Goal: Communication & Community: Answer question/provide support

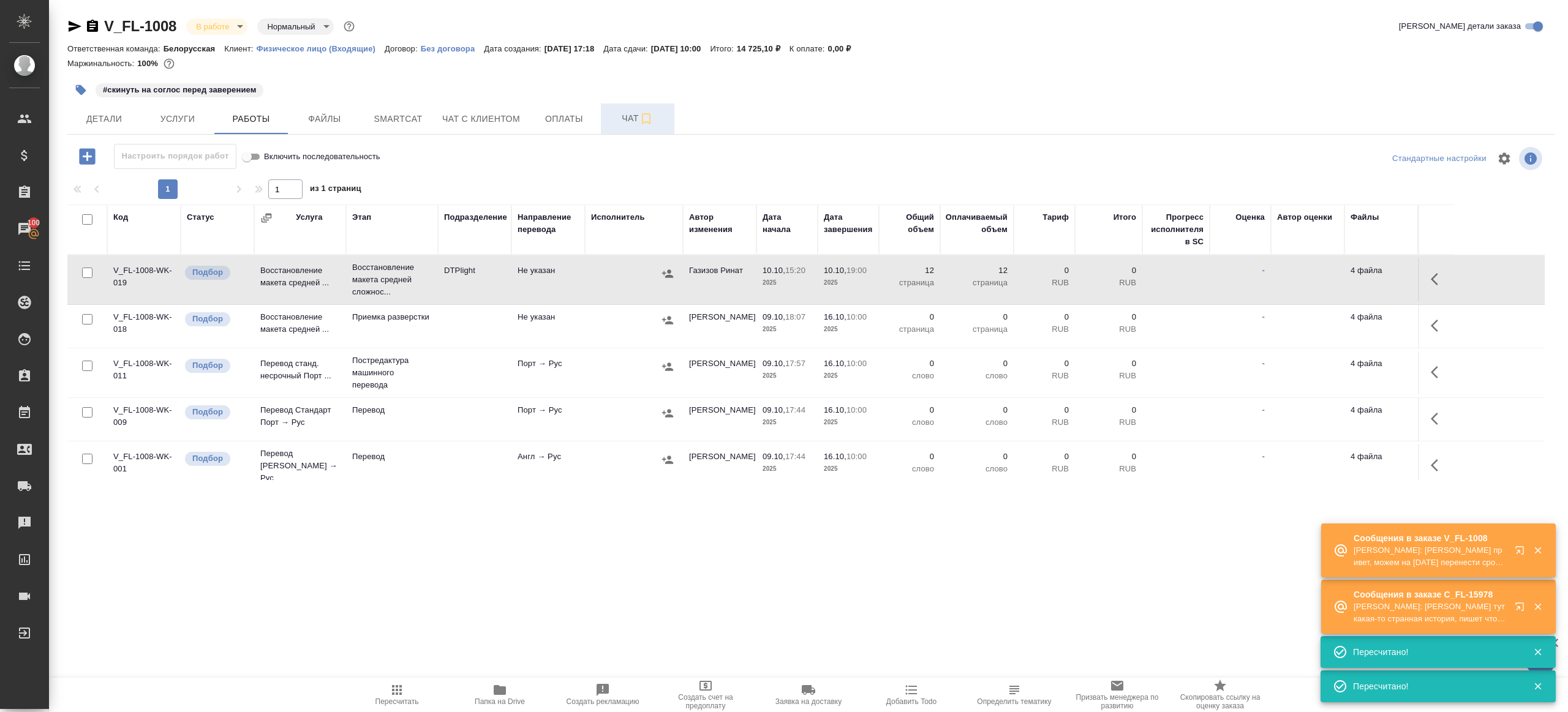
click at [617, 118] on span "Чат" at bounding box center [638, 119] width 59 height 15
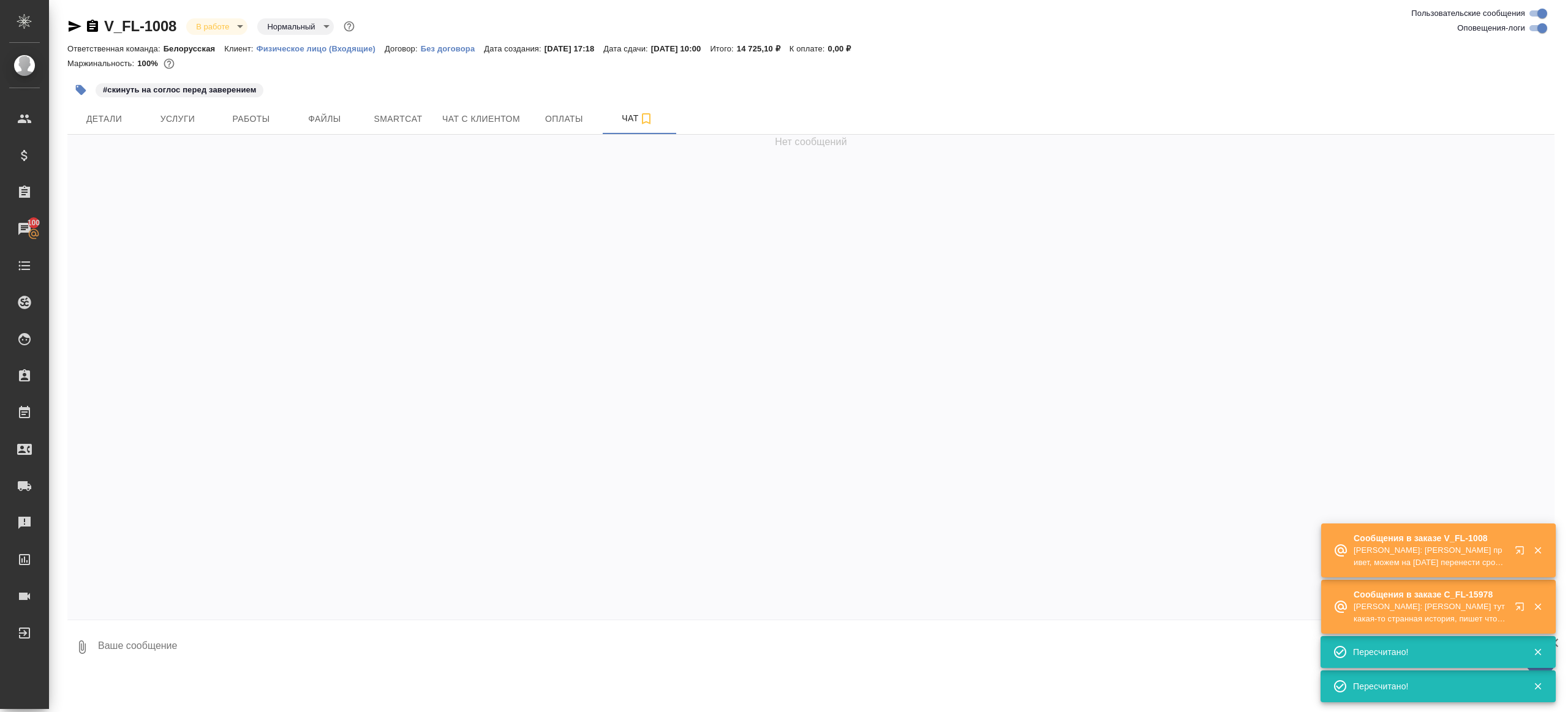
scroll to position [3883, 0]
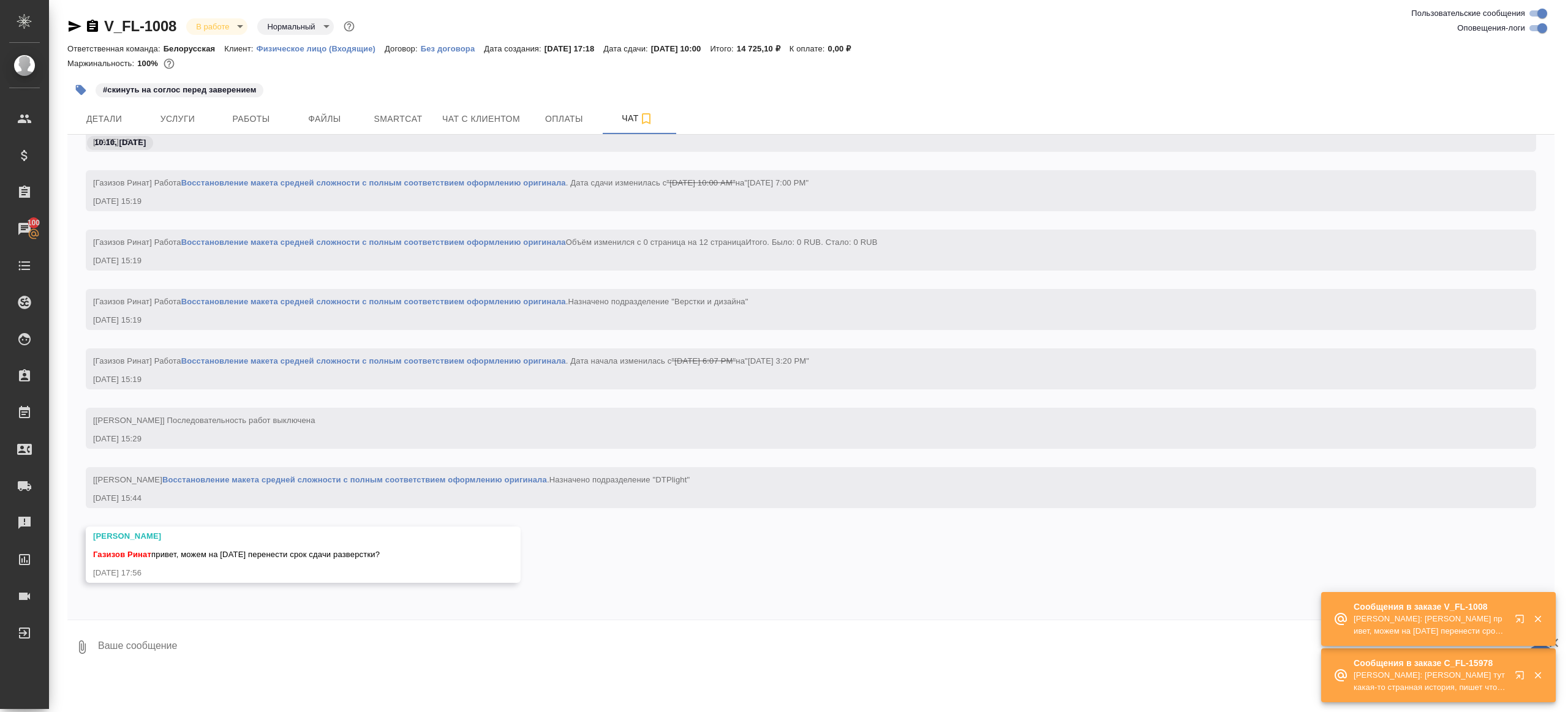
click at [269, 625] on div at bounding box center [811, 623] width 1487 height 6
click at [269, 634] on textarea at bounding box center [826, 647] width 1458 height 42
type textarea "привет ок"
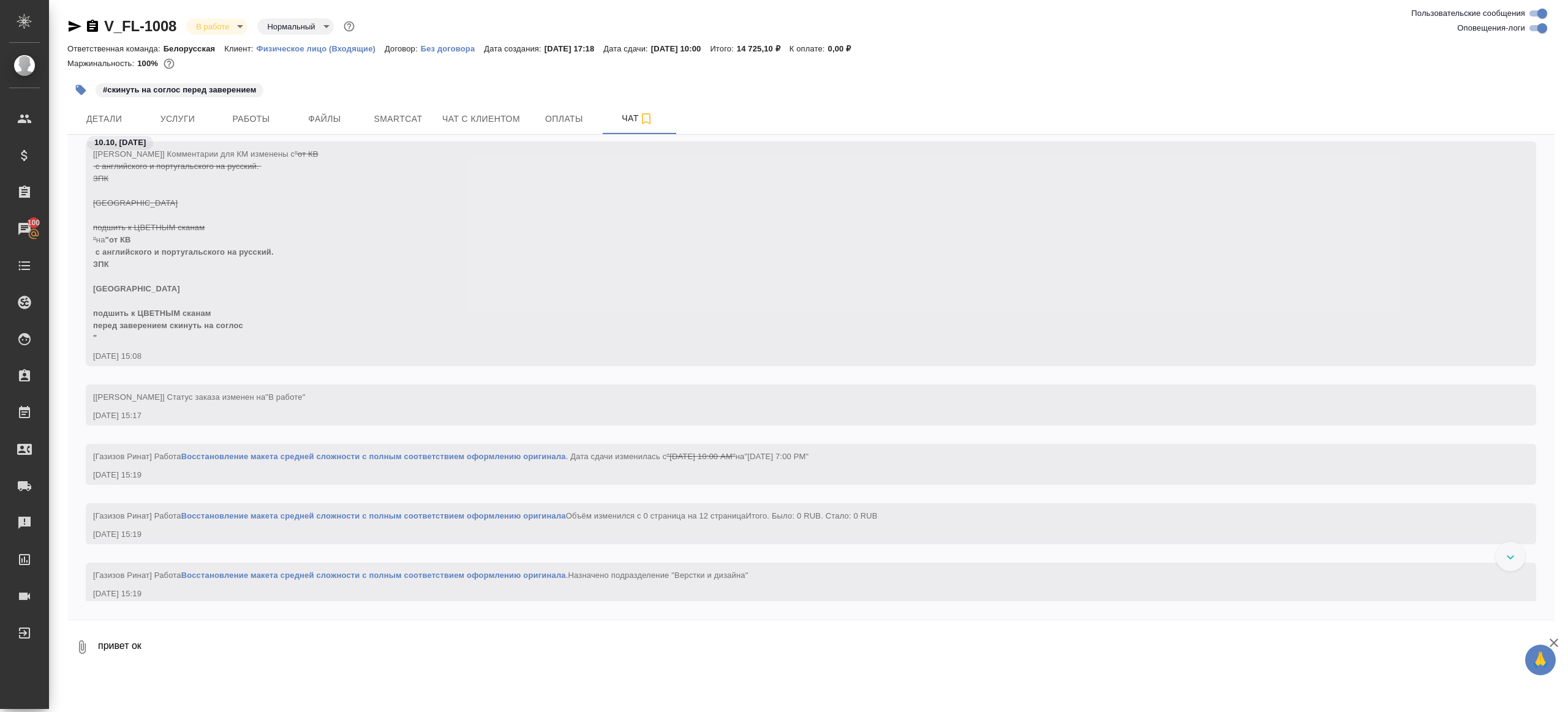
scroll to position [4126, 0]
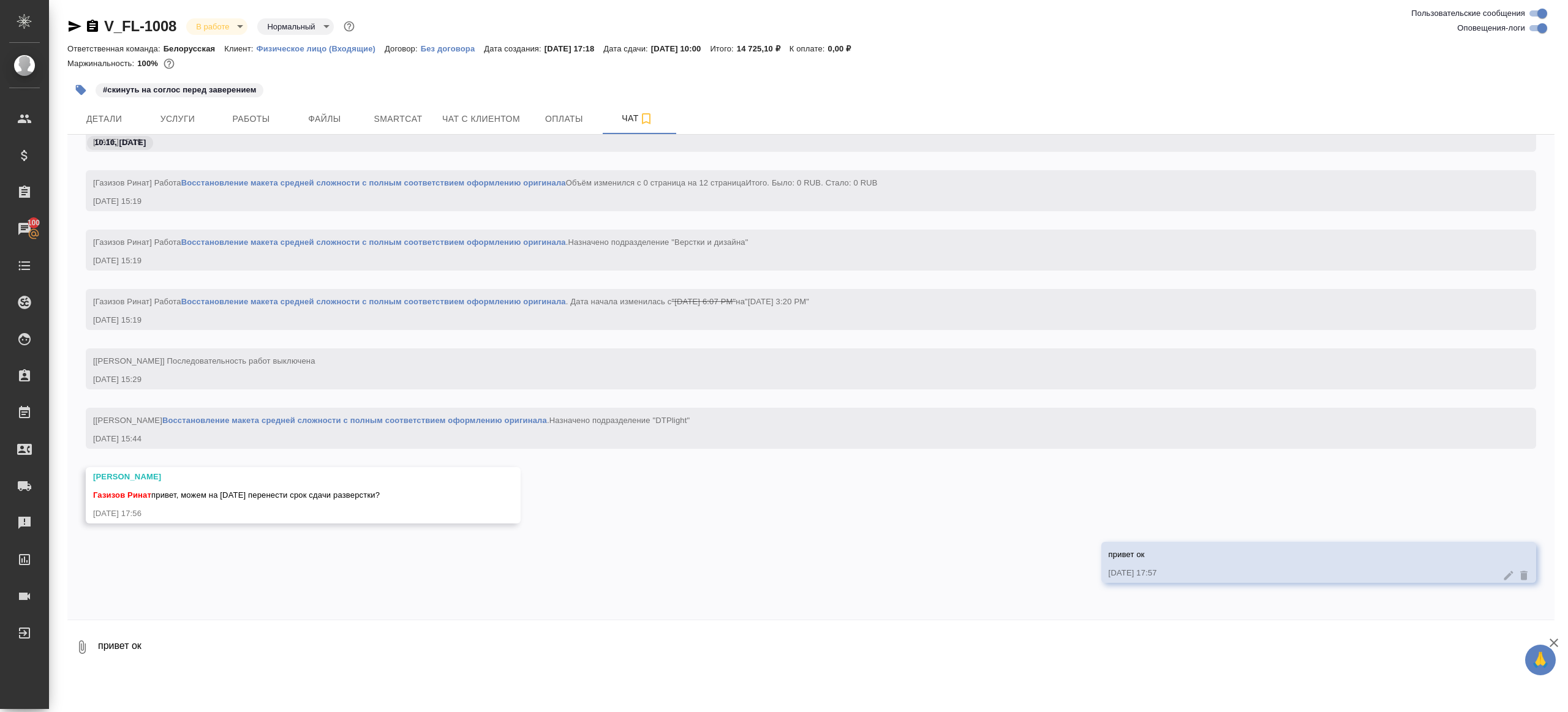
click at [266, 629] on textarea "привет ок" at bounding box center [826, 647] width 1458 height 42
type textarea "в тере поправьте пож"
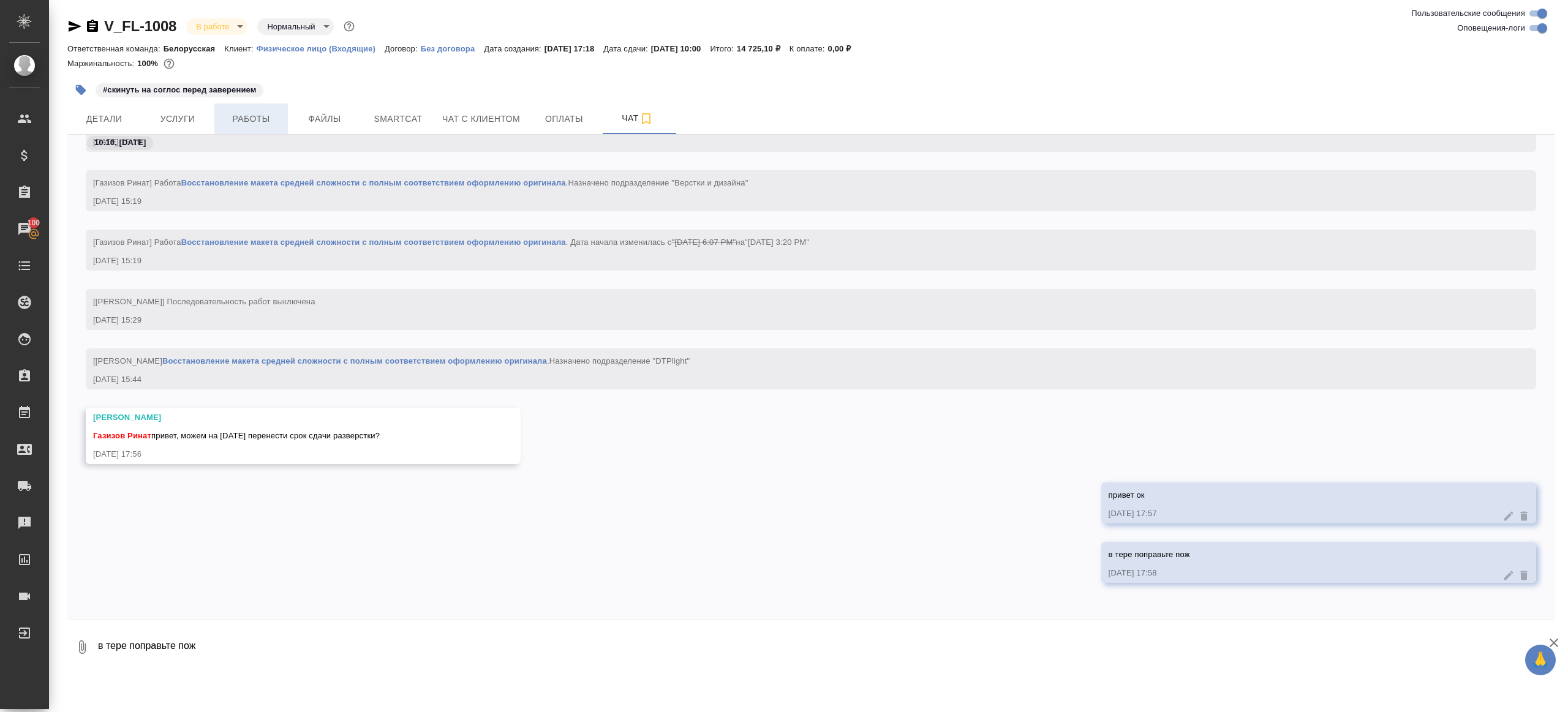
click at [275, 130] on button "Работы" at bounding box center [250, 119] width 73 height 31
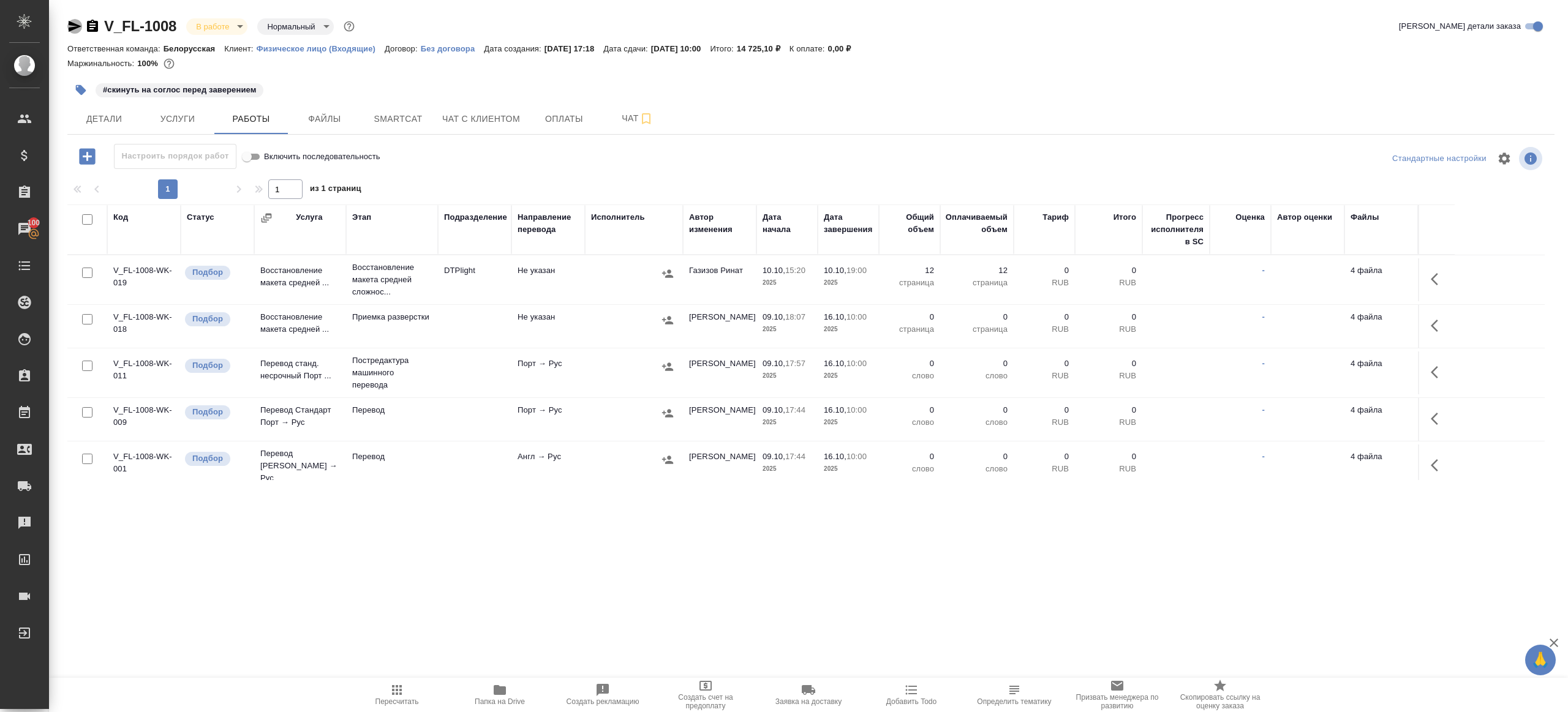
click at [68, 27] on icon "button" at bounding box center [75, 26] width 15 height 15
click at [411, 700] on span "Пересчитать" at bounding box center [397, 702] width 43 height 8
click at [410, 699] on span "Пересчитать" at bounding box center [397, 702] width 43 height 8
click at [656, 566] on div ".cls-1 fill:#fff; AWATERA Gazizov Rinat Клиенты Спецификации Заказы 100 Чаты To…" at bounding box center [784, 356] width 1568 height 712
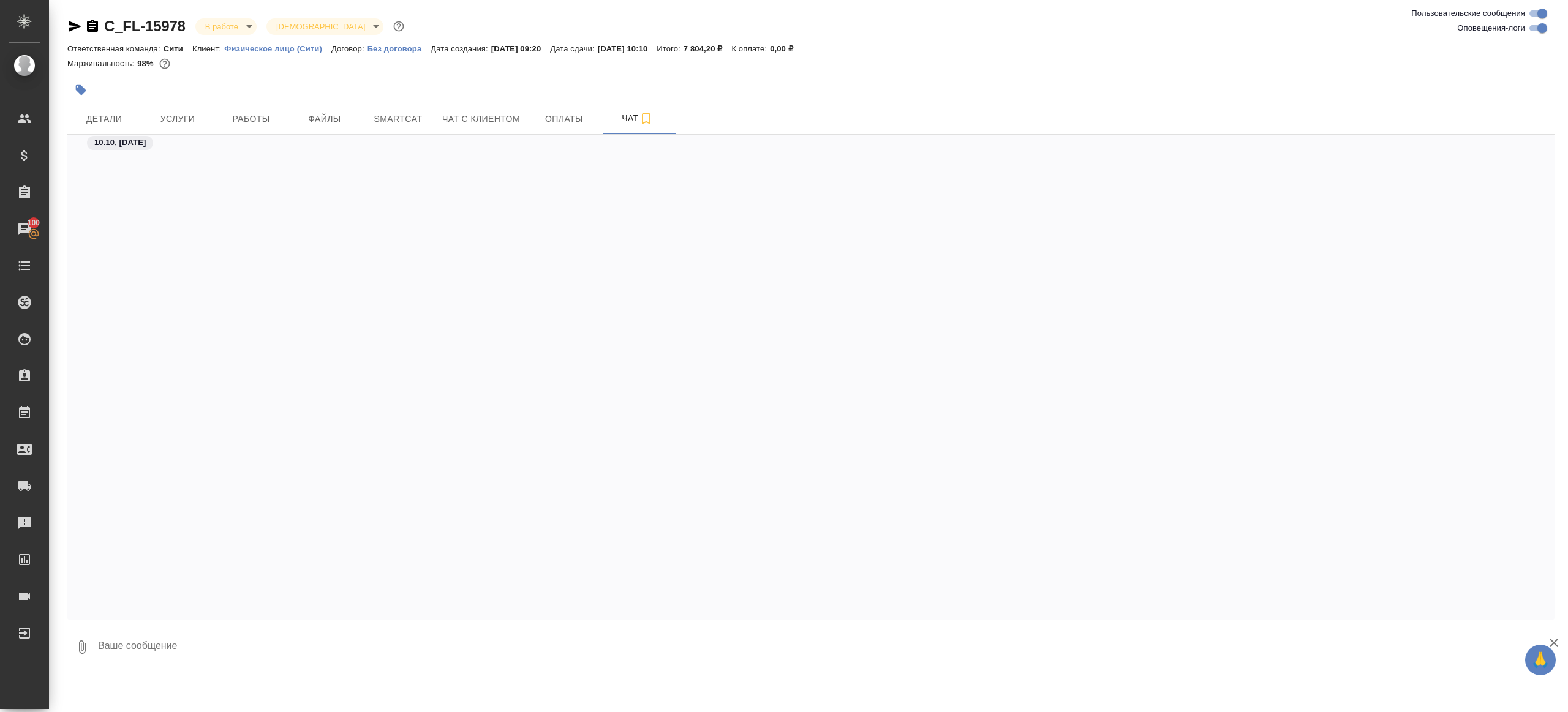
scroll to position [1876, 0]
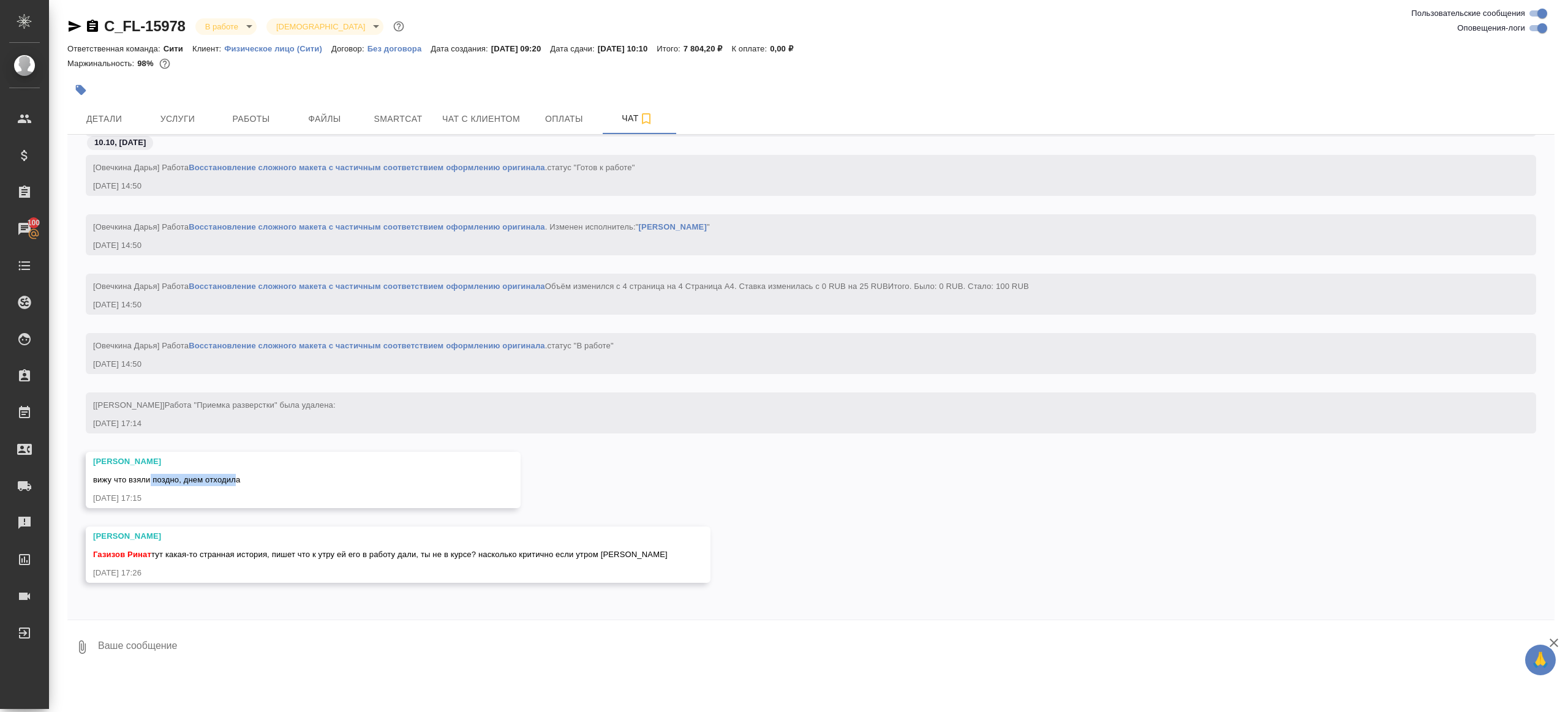
drag, startPoint x: 153, startPoint y: 478, endPoint x: 243, endPoint y: 480, distance: 90.0
click at [240, 480] on span "вижу что взяли поздно, днем отходила" at bounding box center [166, 479] width 147 height 9
drag, startPoint x: 257, startPoint y: 554, endPoint x: 407, endPoint y: 565, distance: 150.4
click at [407, 565] on div "[PERSON_NAME] [PERSON_NAME] тут какая-то странная история, пишет что к утру ей …" at bounding box center [398, 554] width 625 height 56
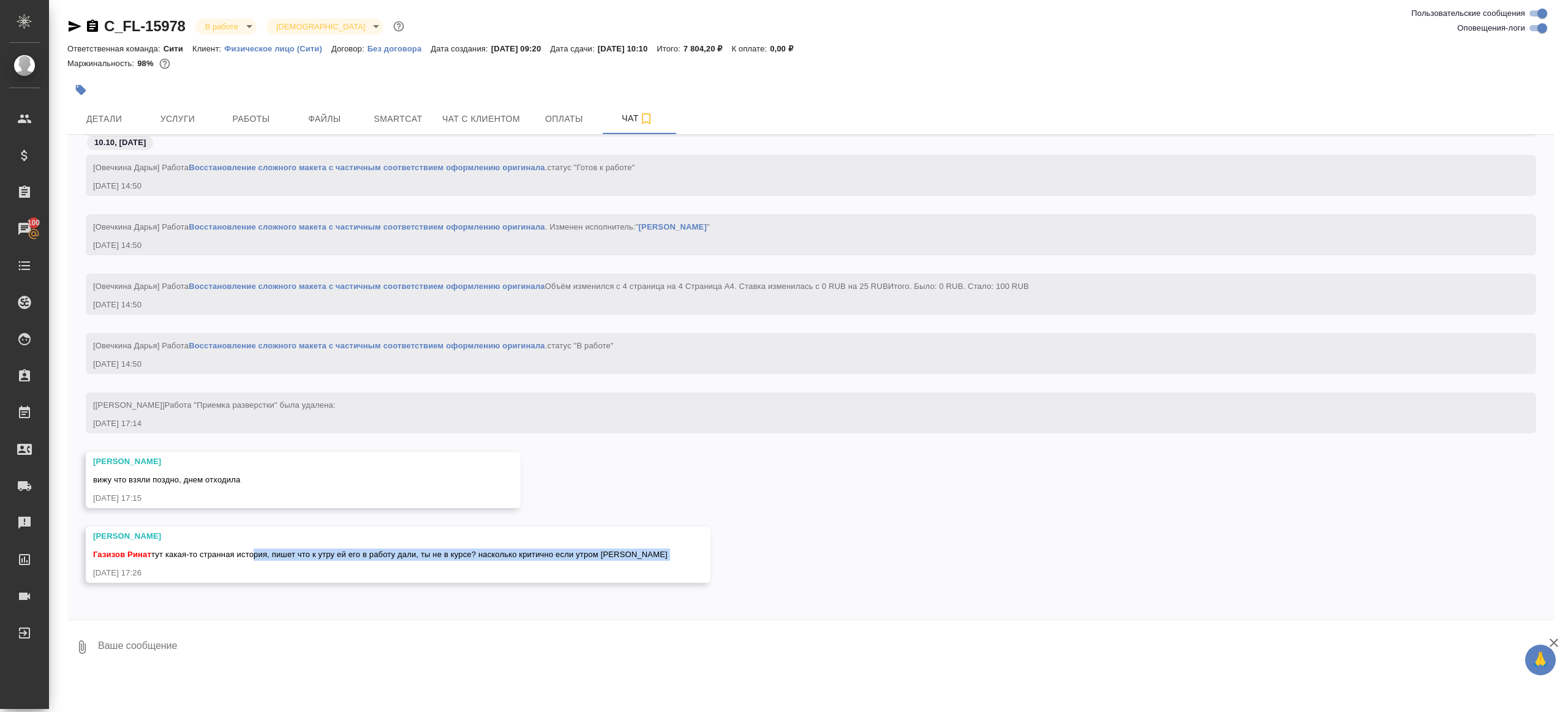
click at [407, 565] on div "[PERSON_NAME] [PERSON_NAME] тут какая-то странная история, пишет что к утру ей …" at bounding box center [398, 554] width 625 height 56
drag, startPoint x: 409, startPoint y: 561, endPoint x: 365, endPoint y: 654, distance: 102.9
click at [409, 561] on div "Петрова Валерия Газизов Ринат тут какая-то странная история, пишет что к утру е…" at bounding box center [398, 554] width 625 height 56
click at [355, 665] on textarea at bounding box center [826, 647] width 1458 height 42
click at [356, 659] on textarea at bounding box center [826, 647] width 1458 height 42
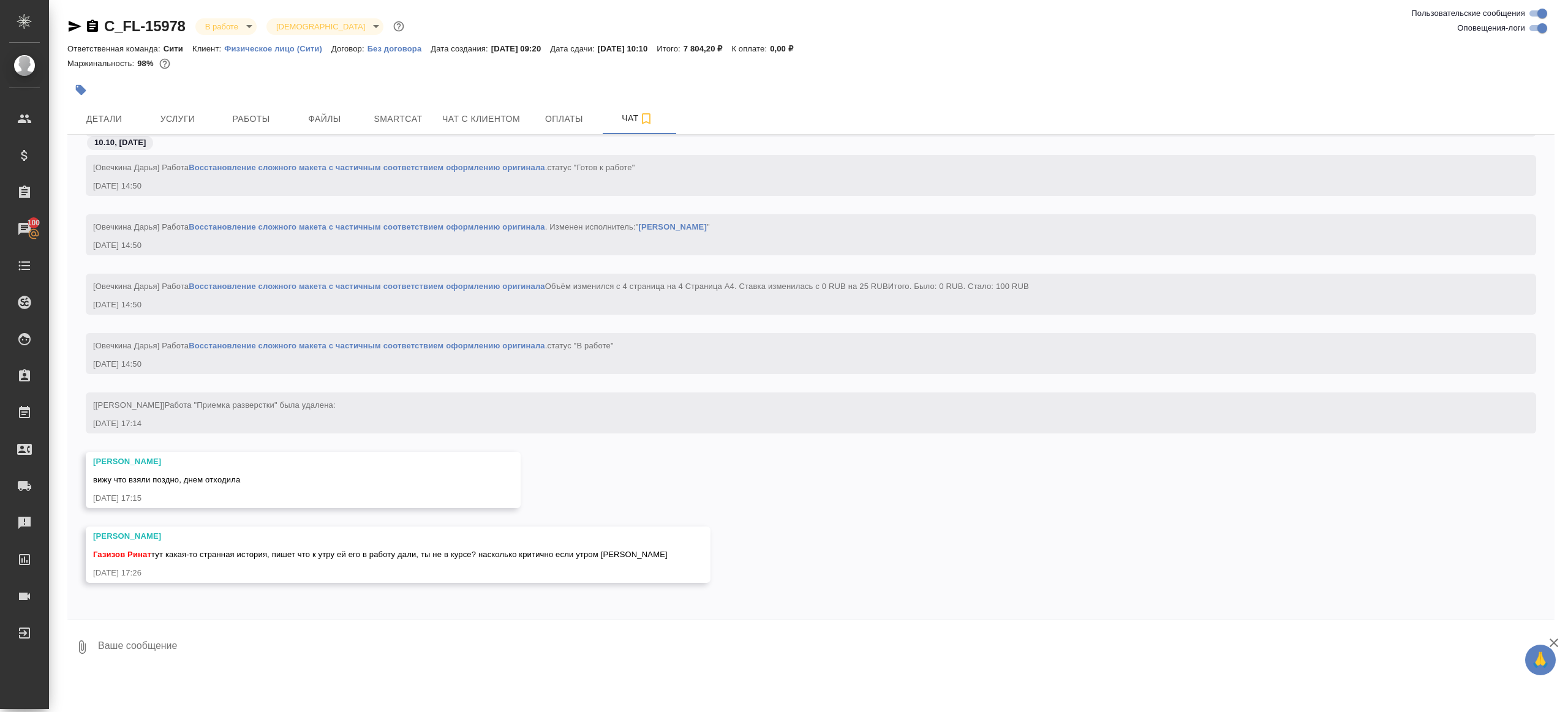
click at [360, 651] on textarea at bounding box center [826, 647] width 1458 height 42
type textarea "не в курсе"
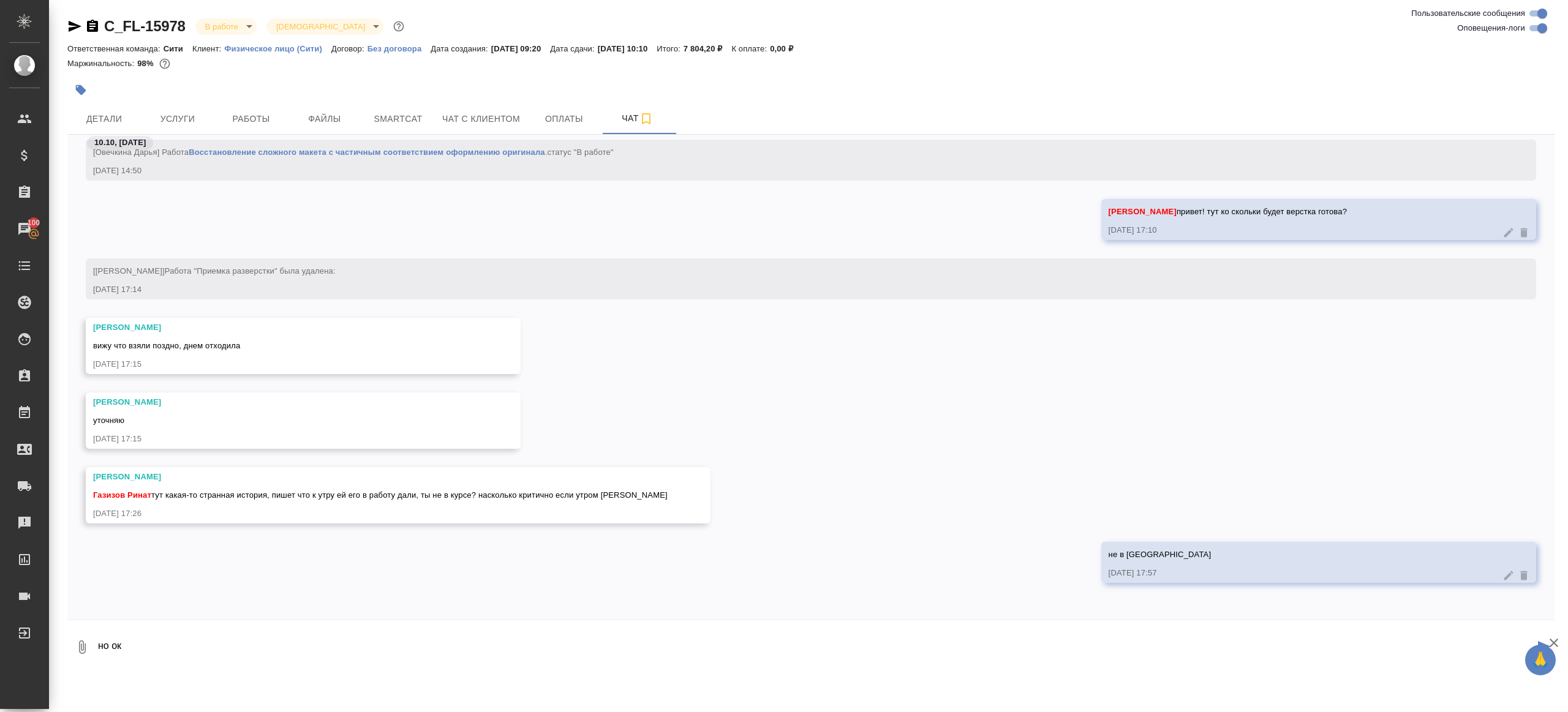
type textarea "но ок"
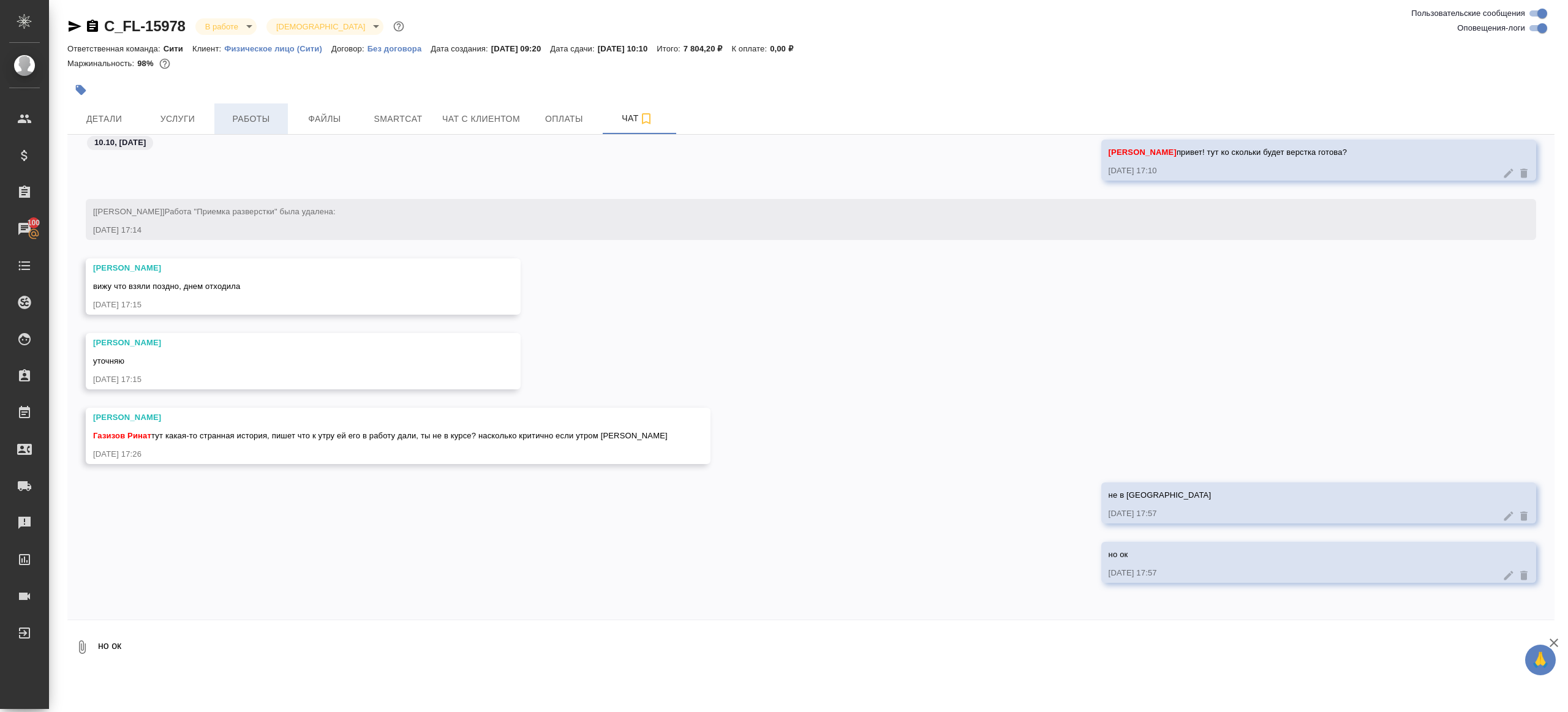
click at [252, 119] on span "Работы" at bounding box center [251, 119] width 59 height 15
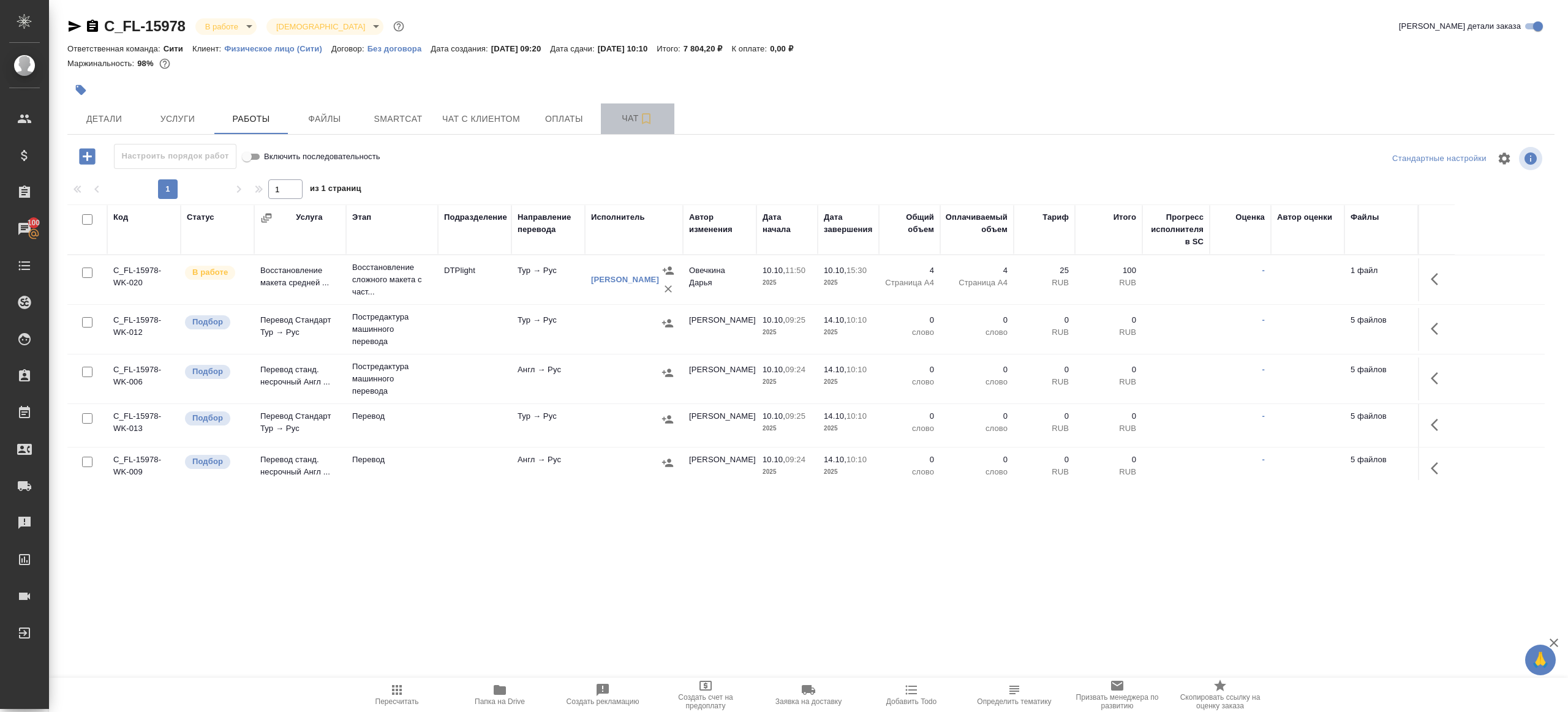
click at [620, 126] on span "Чат" at bounding box center [638, 119] width 59 height 15
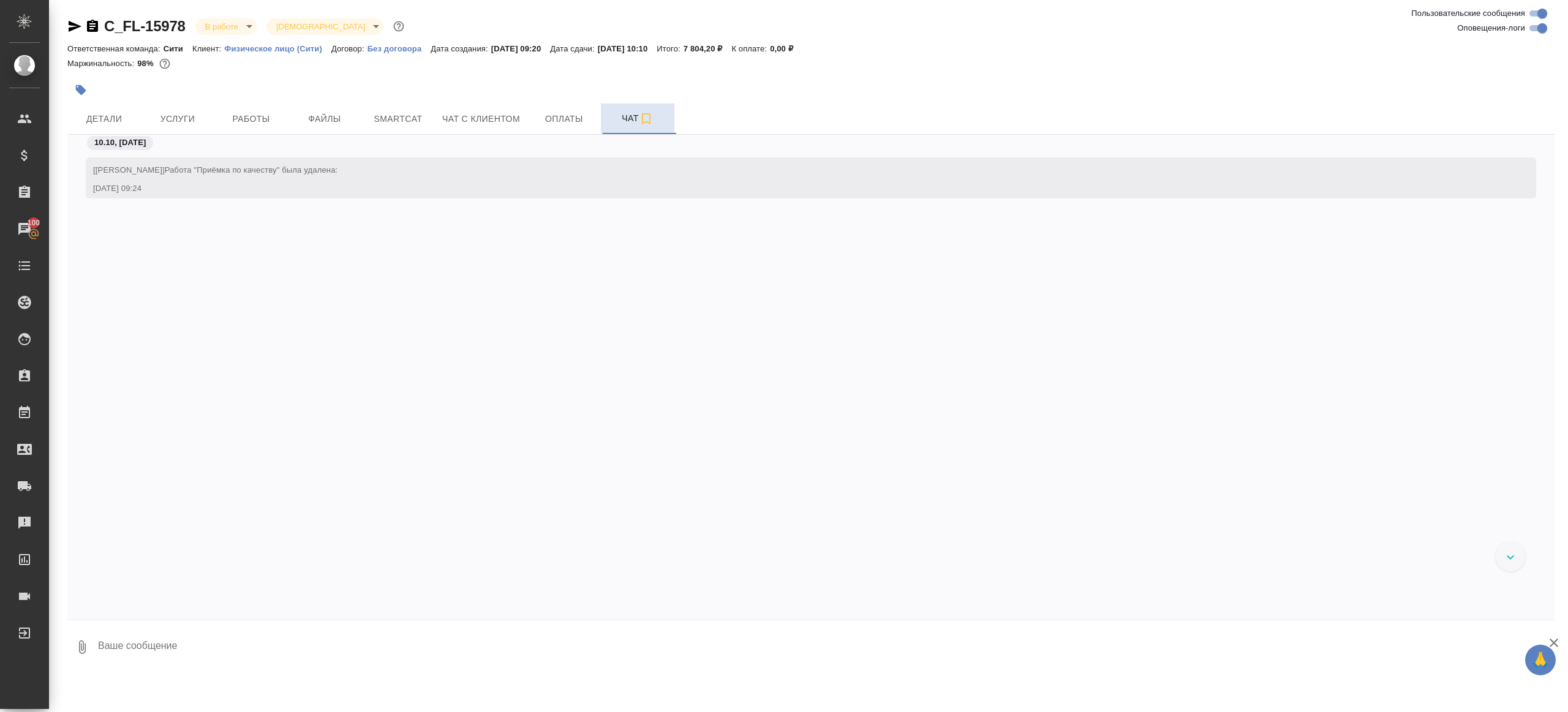
scroll to position [2037, 0]
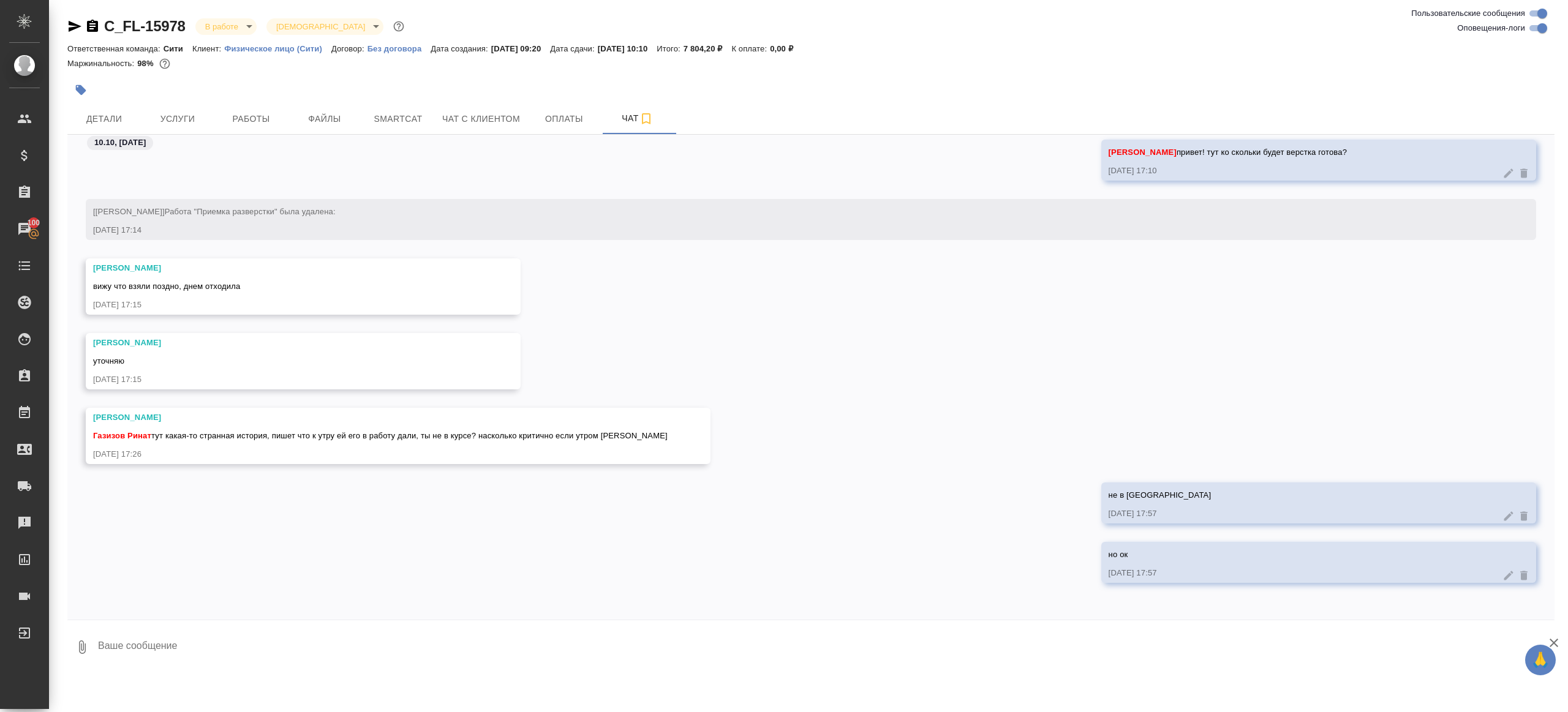
click at [489, 645] on textarea at bounding box center [826, 647] width 1458 height 42
type textarea "в тере тогда поправьте"
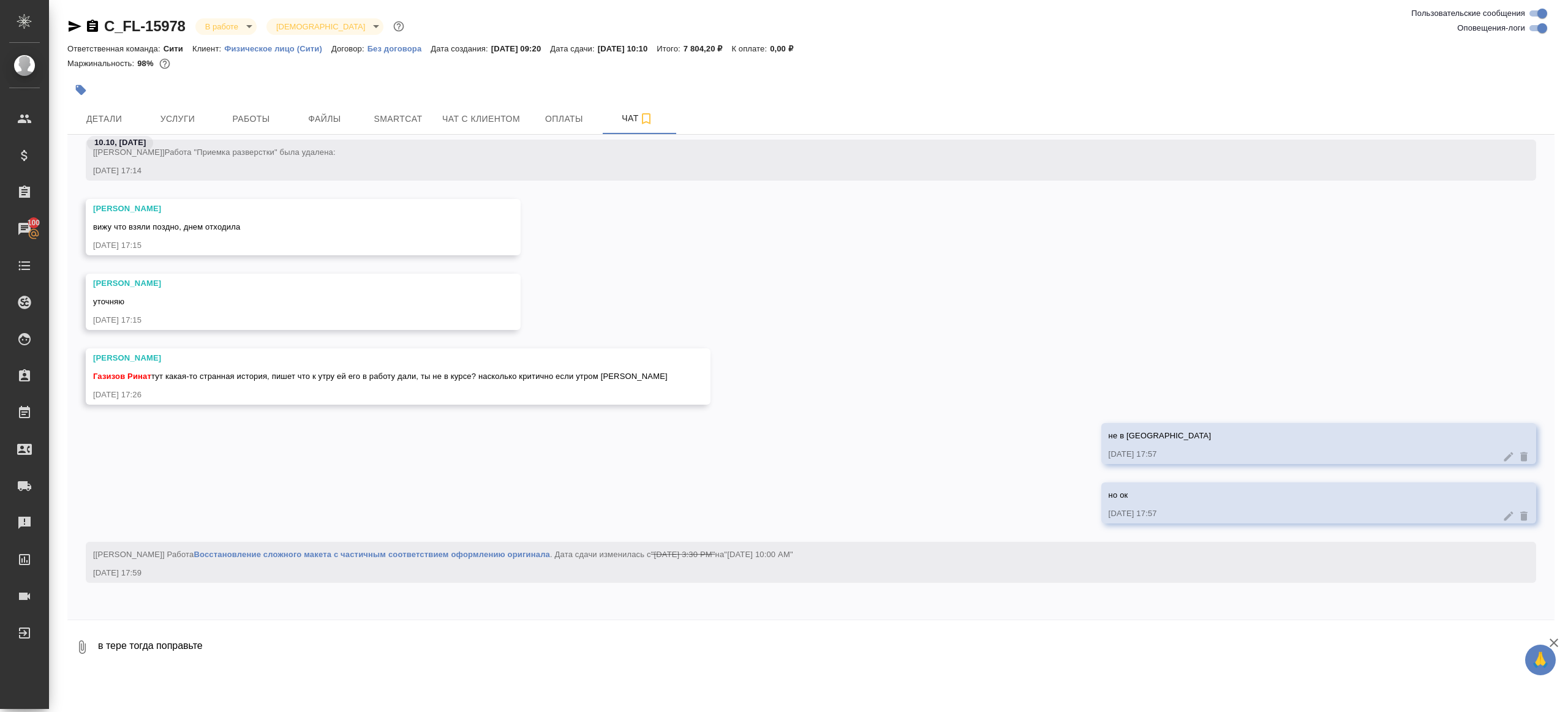
click at [63, 31] on div "C_FL-15978 В работе inProgress Святая троица holyTrinity Ответственная команда:…" at bounding box center [811, 338] width 1500 height 676
click at [71, 27] on icon "button" at bounding box center [75, 26] width 13 height 11
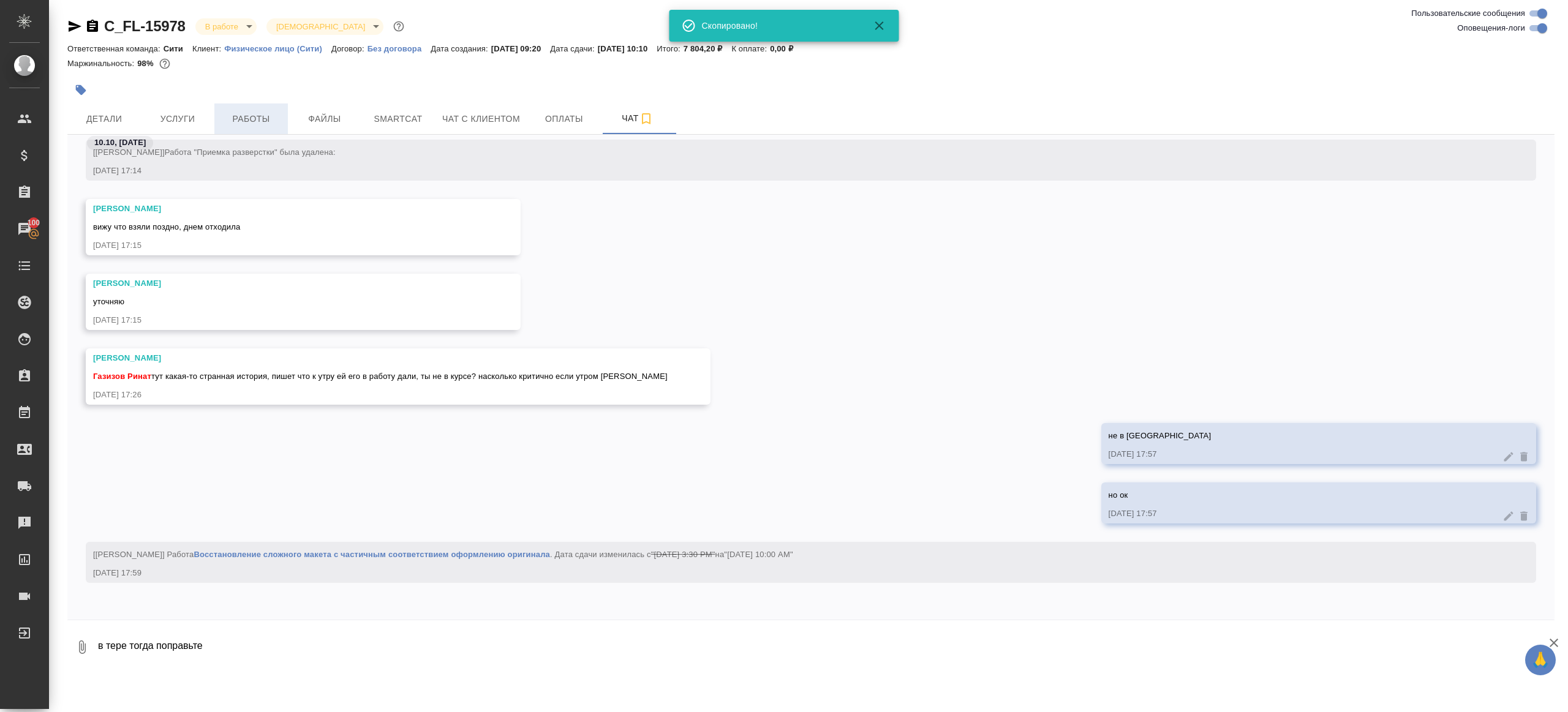
click at [247, 108] on button "Работы" at bounding box center [250, 119] width 73 height 31
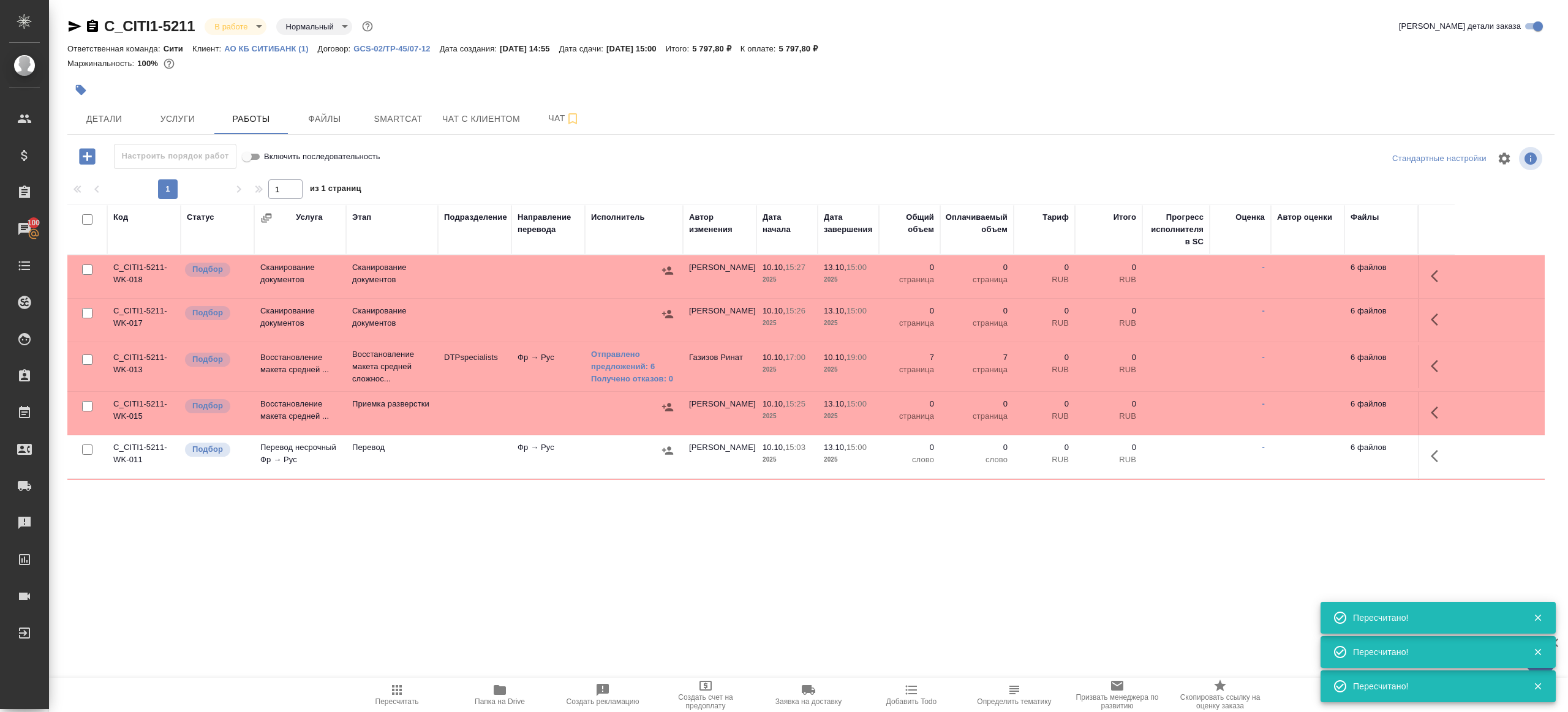
click at [399, 693] on icon "button" at bounding box center [396, 690] width 15 height 15
click at [400, 691] on icon "button" at bounding box center [396, 690] width 15 height 15
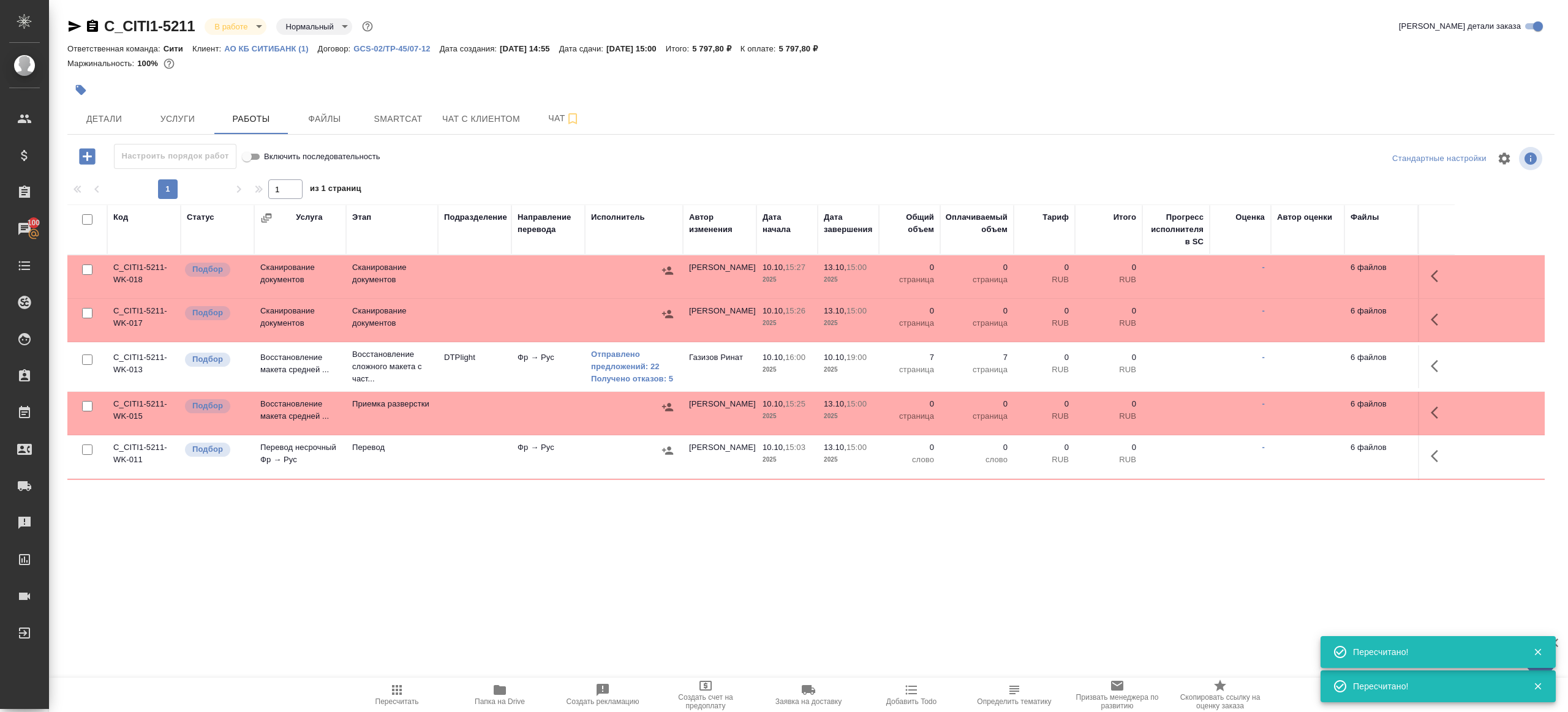
click at [400, 697] on span "Пересчитать" at bounding box center [397, 702] width 43 height 8
drag, startPoint x: 400, startPoint y: 697, endPoint x: 453, endPoint y: 614, distance: 98.5
click at [400, 697] on span "Пересчитать" at bounding box center [397, 702] width 43 height 8
click at [453, 614] on div ".cls-1 fill:#fff; AWATERA Gazizov Rinat Клиенты Спецификации Заказы 100 Чаты To…" at bounding box center [784, 356] width 1568 height 712
click at [73, 24] on icon "button" at bounding box center [75, 26] width 13 height 11
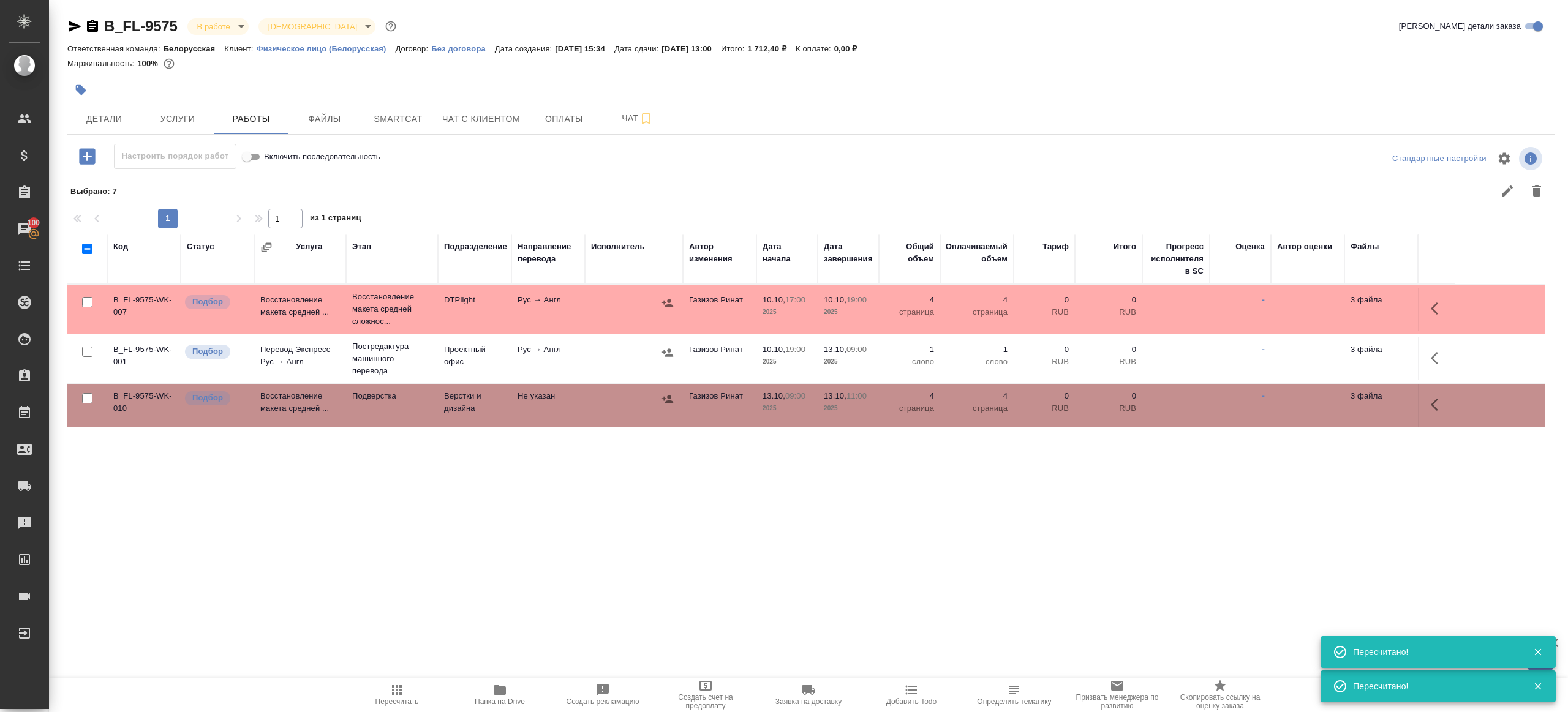
click at [407, 690] on span "Пересчитать" at bounding box center [397, 694] width 88 height 23
drag, startPoint x: 406, startPoint y: 690, endPoint x: 489, endPoint y: 579, distance: 138.6
click at [406, 690] on span "Пересчитать" at bounding box center [397, 694] width 88 height 23
click at [489, 579] on div ".cls-1 fill:#fff; AWATERA Gazizov Rinat Клиенты Спецификации Заказы 100 Чаты To…" at bounding box center [784, 356] width 1568 height 712
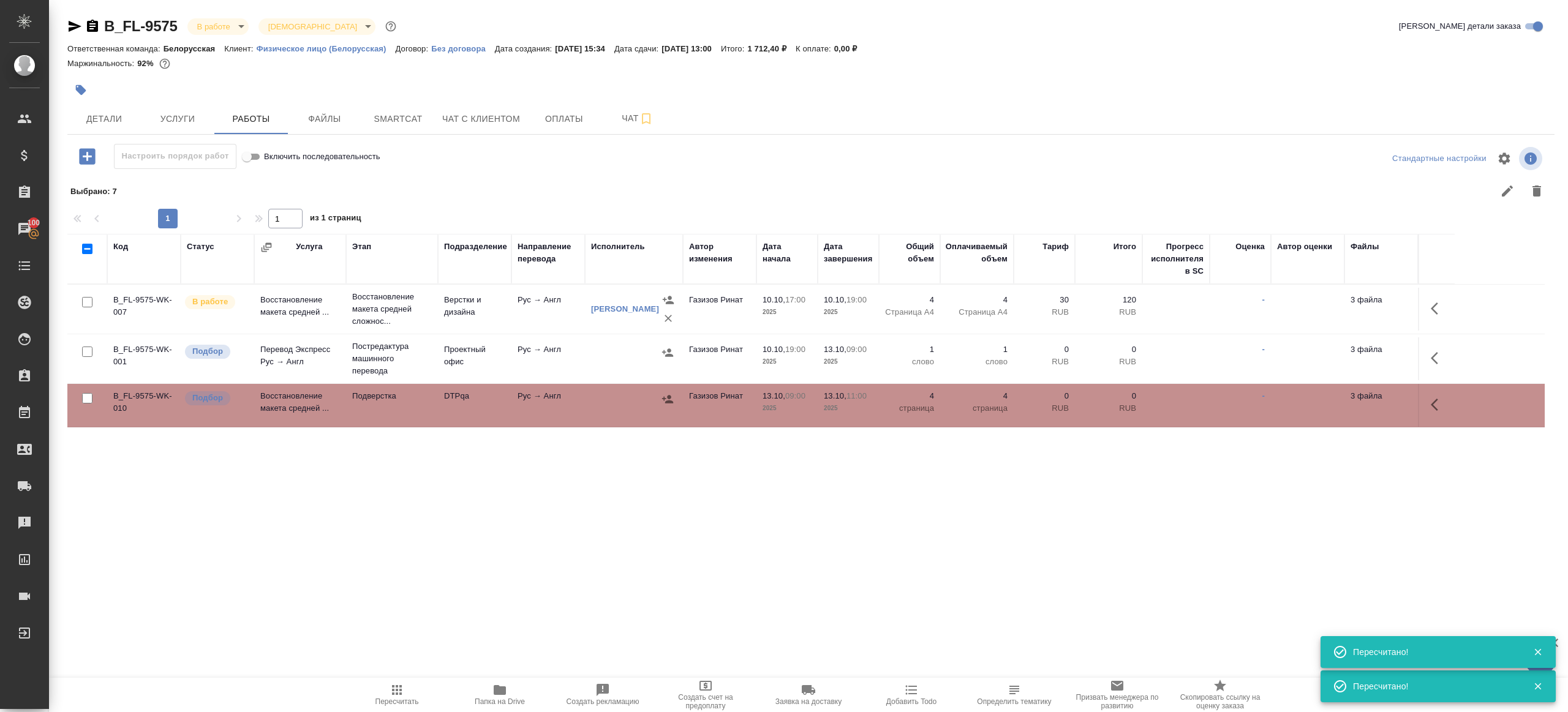
drag, startPoint x: 68, startPoint y: 22, endPoint x: 72, endPoint y: 31, distance: 9.8
click at [68, 22] on icon "button" at bounding box center [75, 26] width 13 height 11
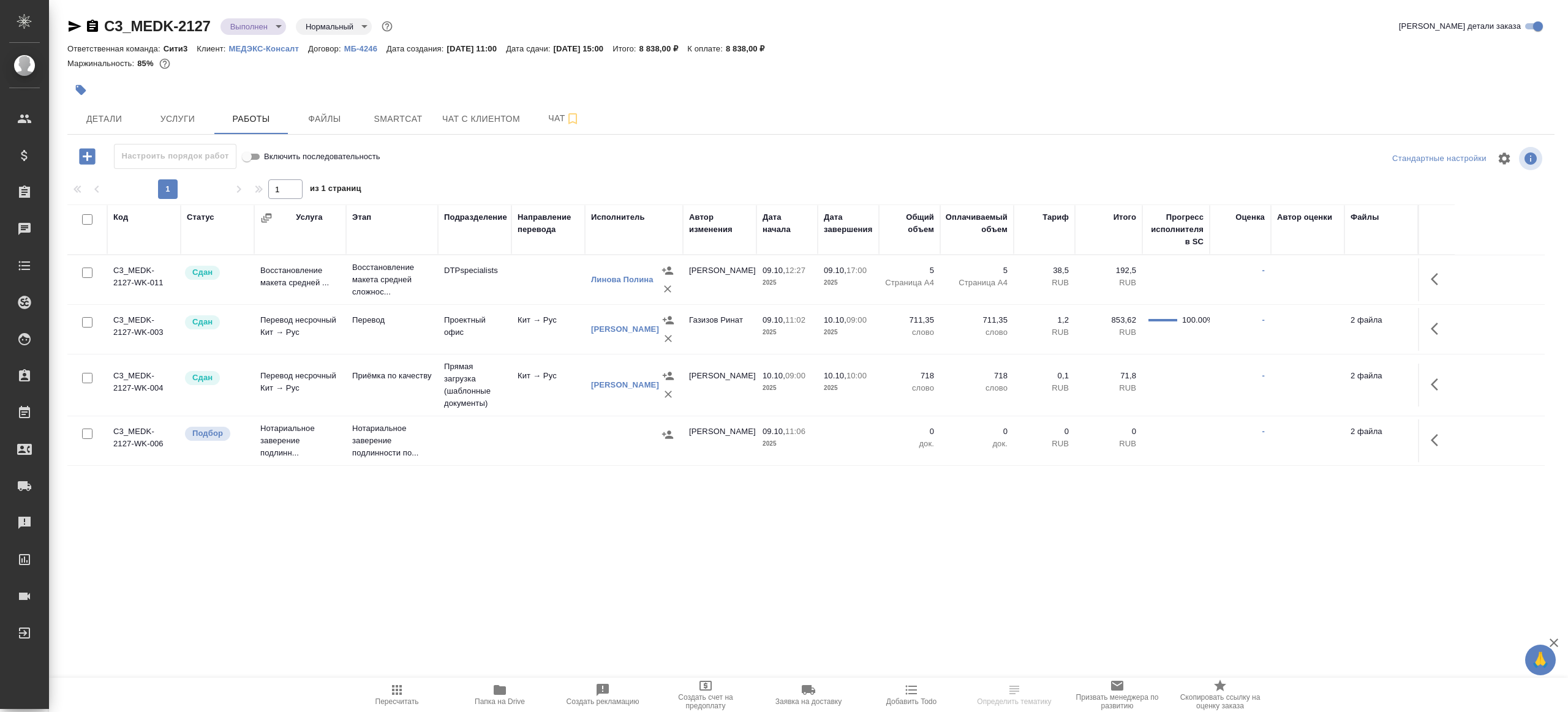
click at [499, 694] on icon "button" at bounding box center [500, 690] width 13 height 10
